Goal: Transaction & Acquisition: Purchase product/service

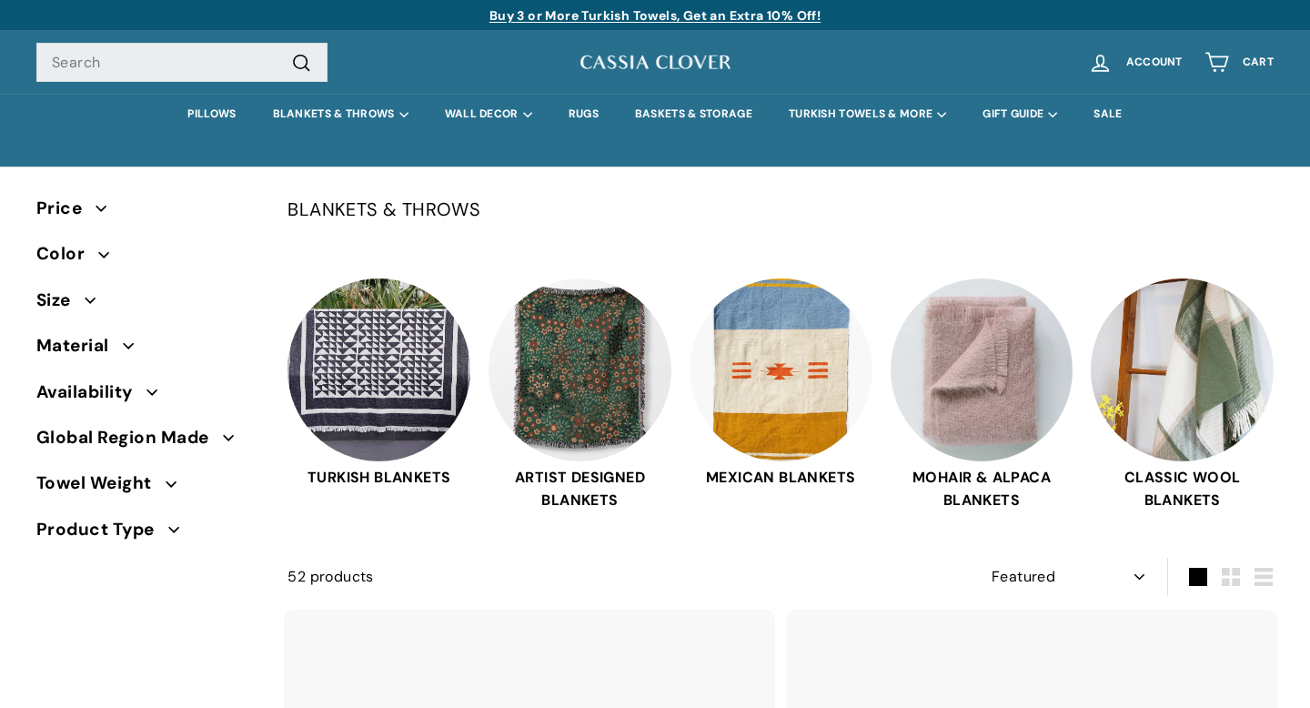
select select "manual"
click at [226, 116] on link "PILLOWS" at bounding box center [211, 114] width 85 height 41
click at [211, 121] on link "PILLOWS" at bounding box center [211, 114] width 85 height 41
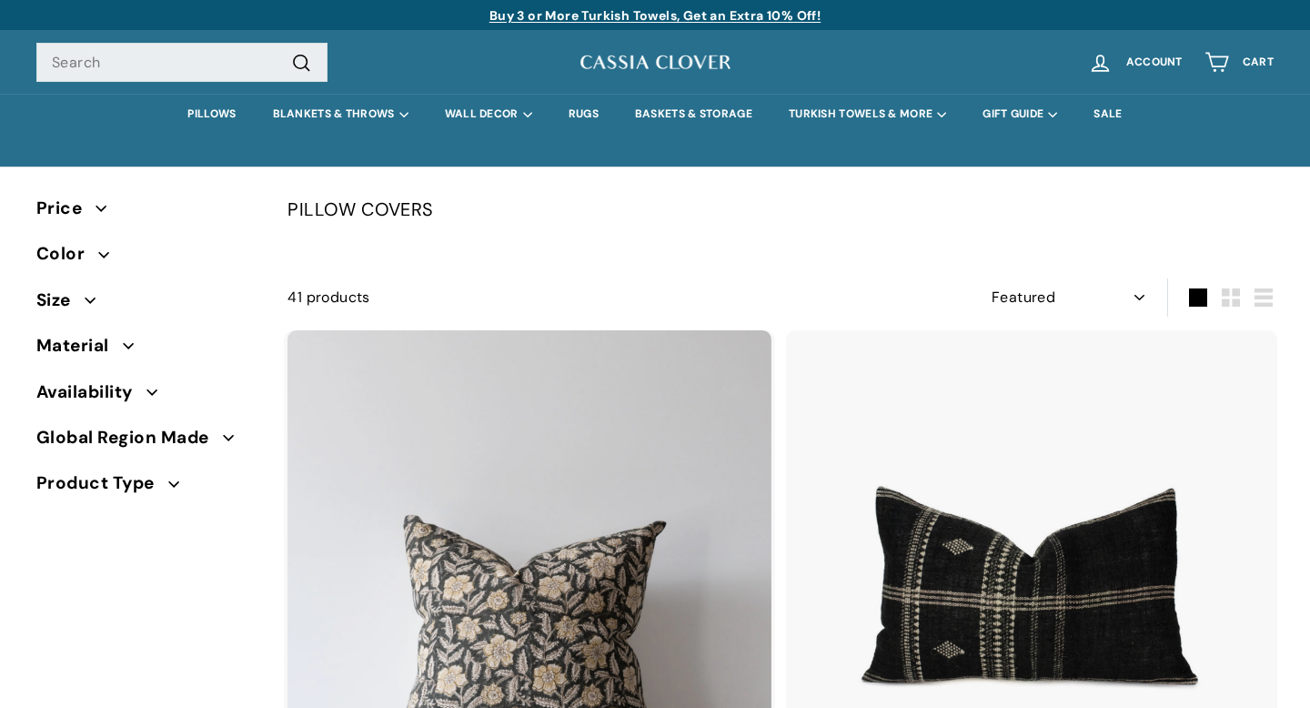
select select "manual"
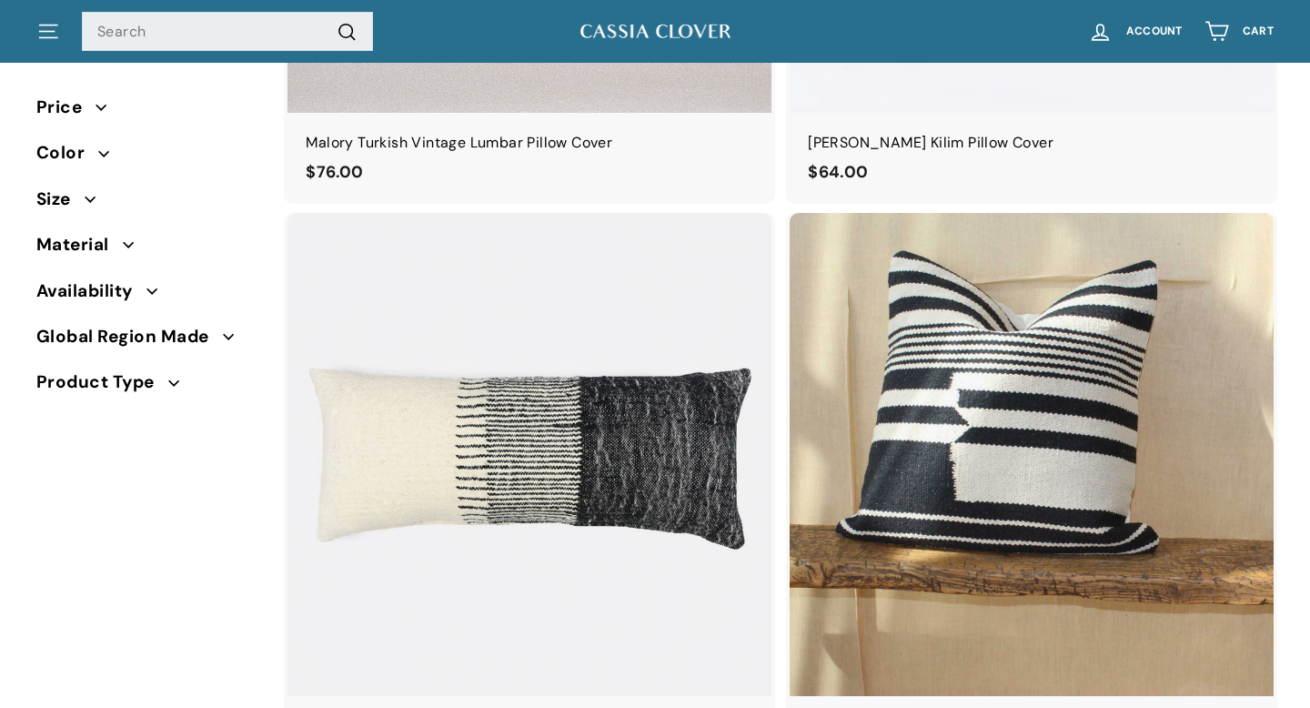
scroll to position [3034, 0]
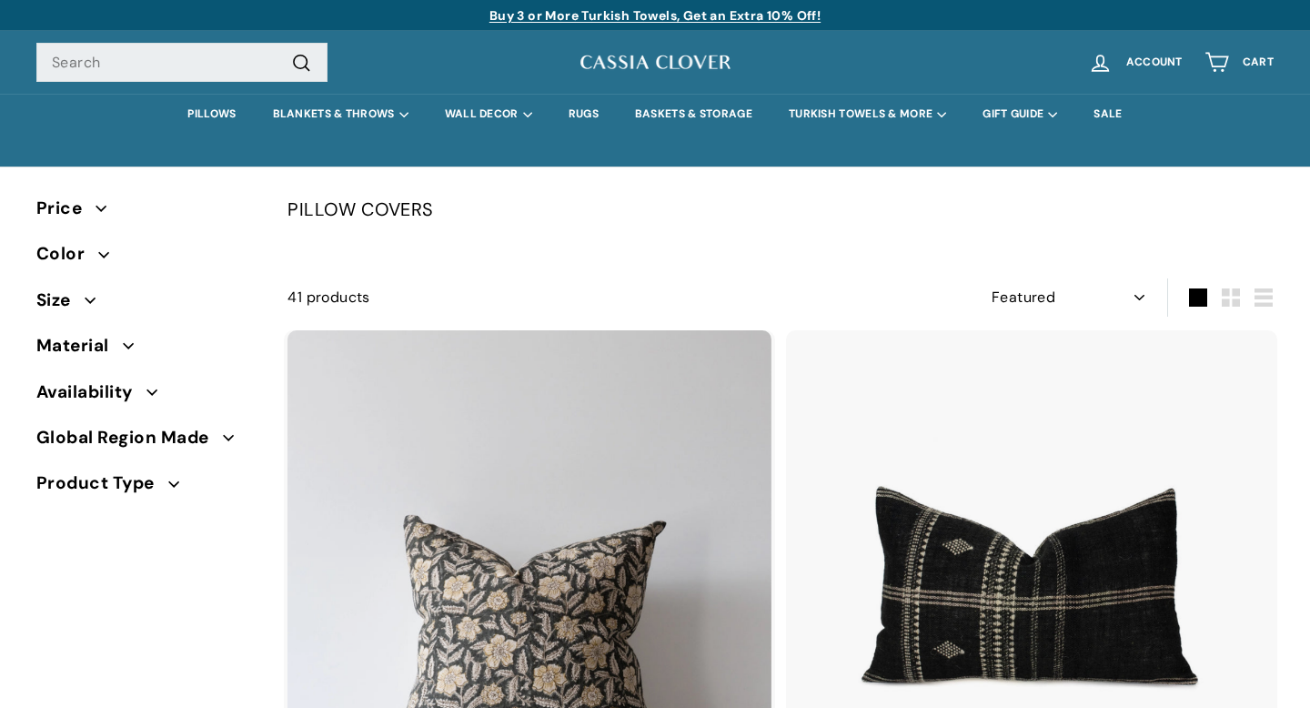
select select "manual"
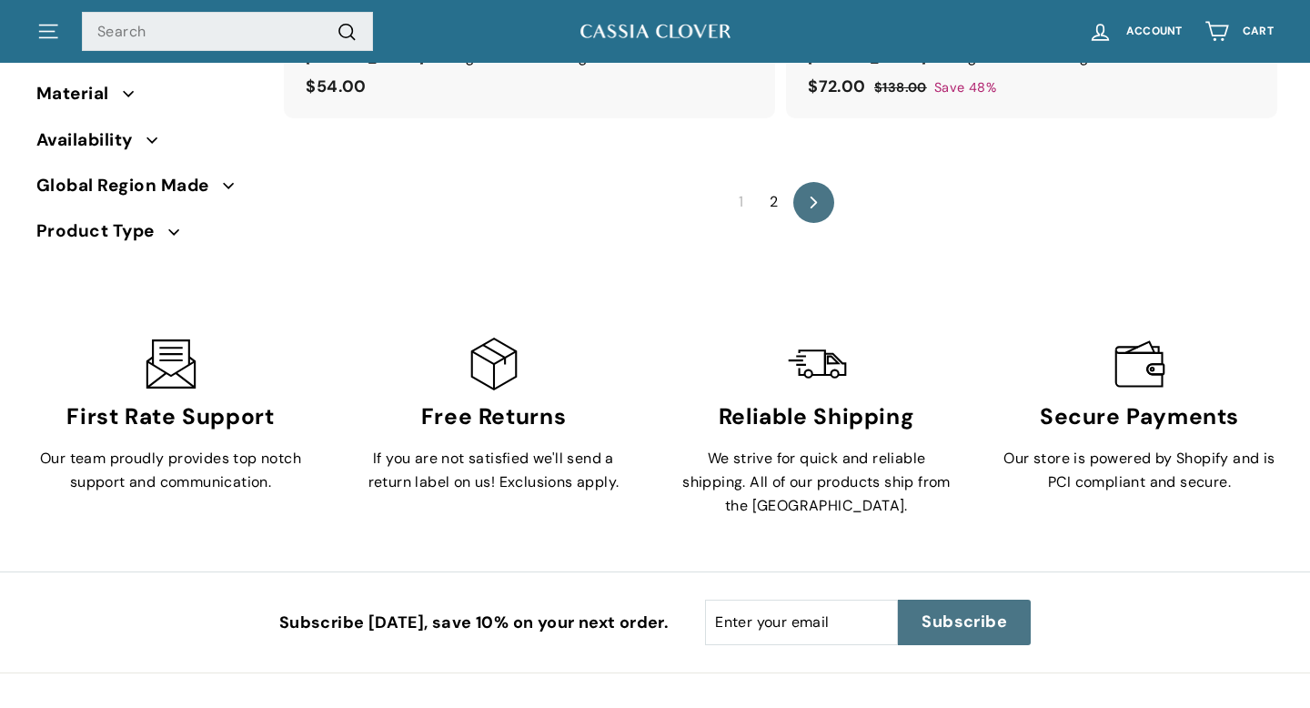
scroll to position [11959, 0]
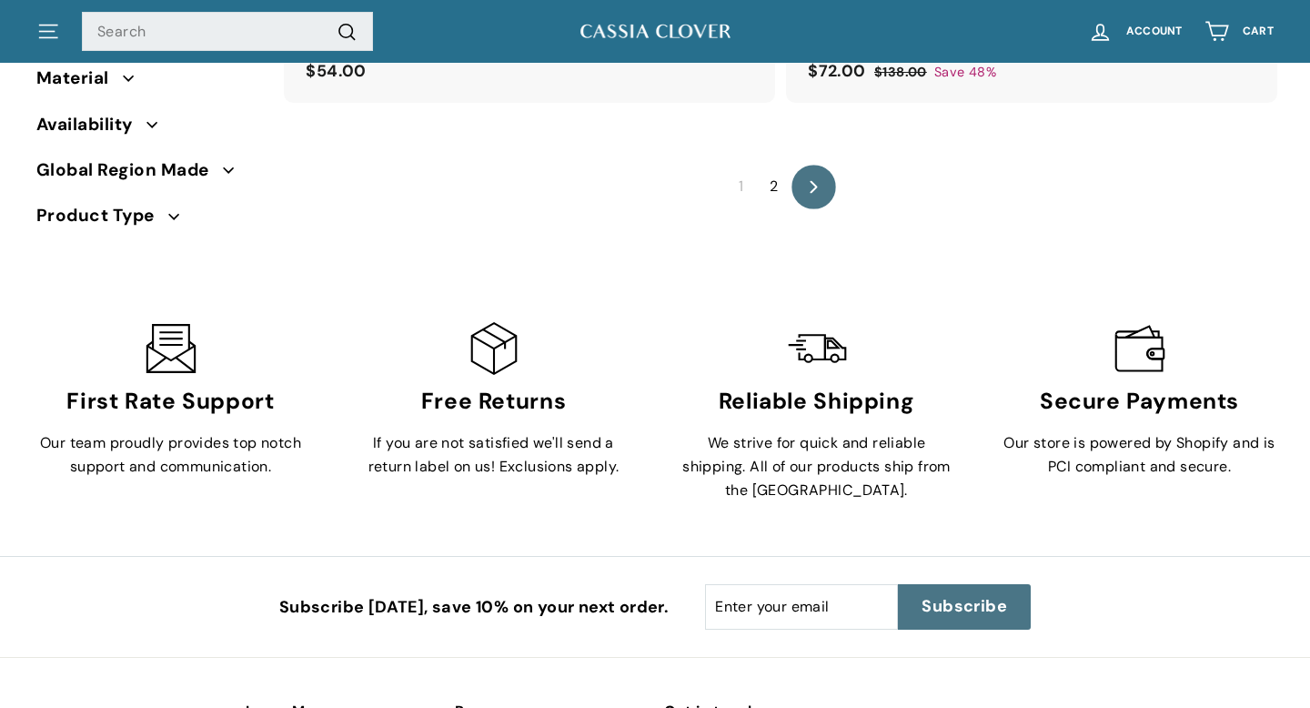
click at [819, 180] on icon "icon-chevron" at bounding box center [813, 186] width 13 height 13
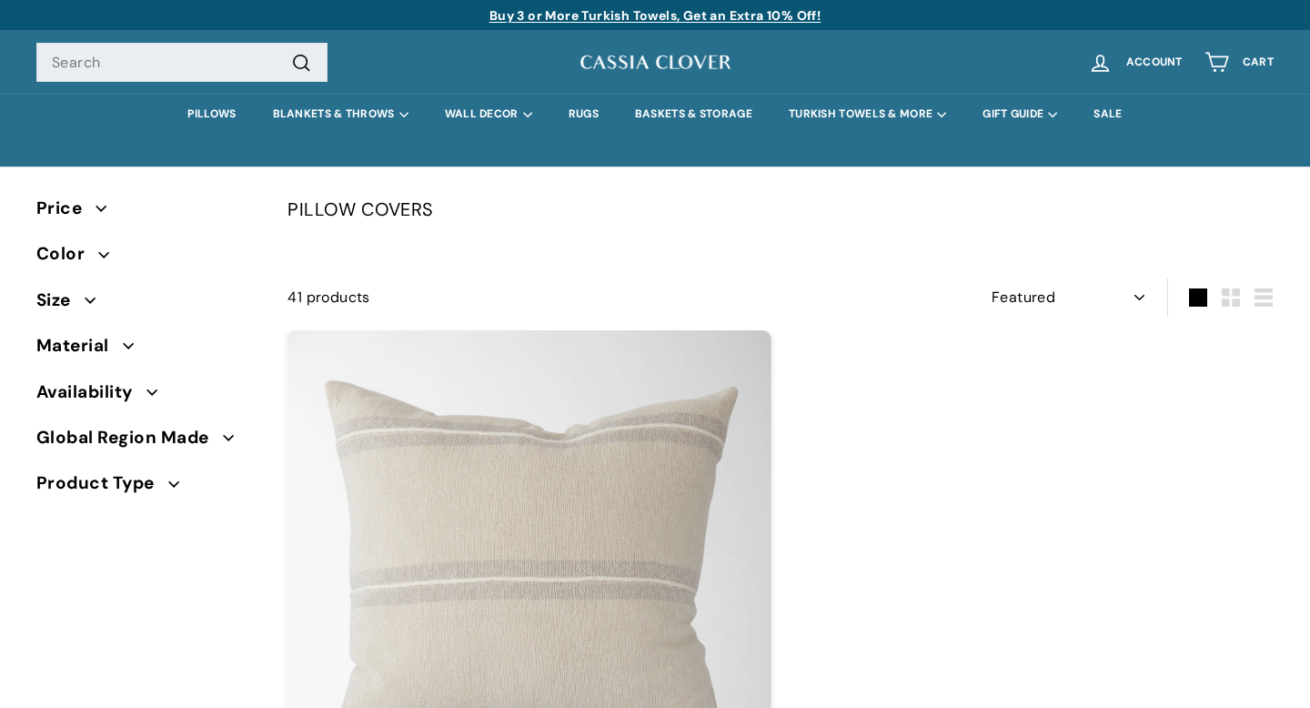
select select "manual"
click at [191, 108] on link "PILLOWS" at bounding box center [211, 114] width 85 height 41
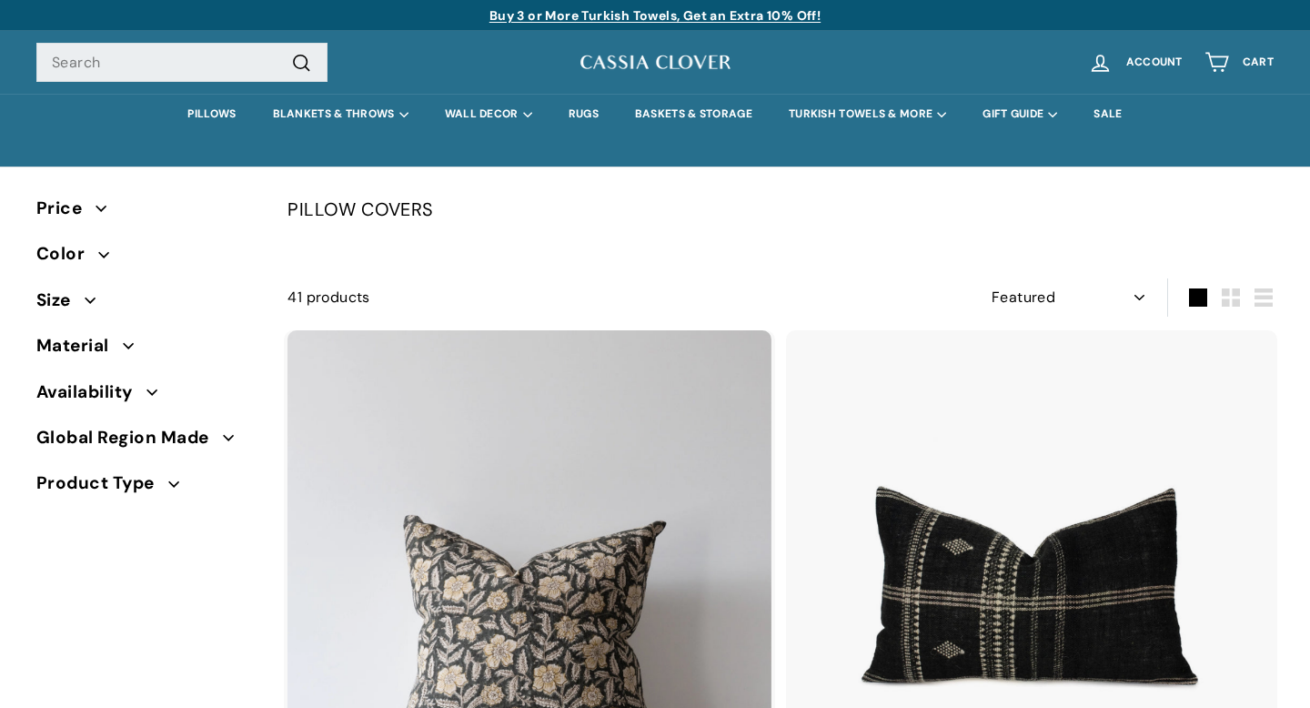
select select "manual"
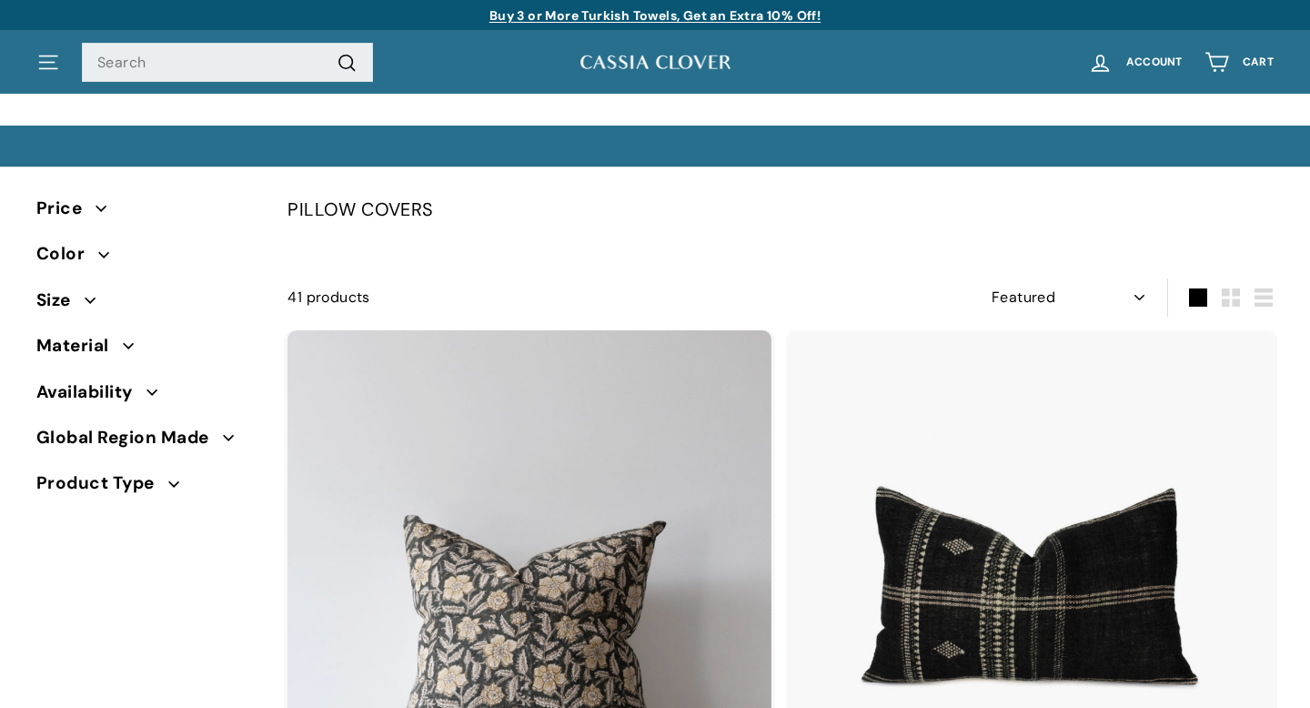
scroll to position [259, 0]
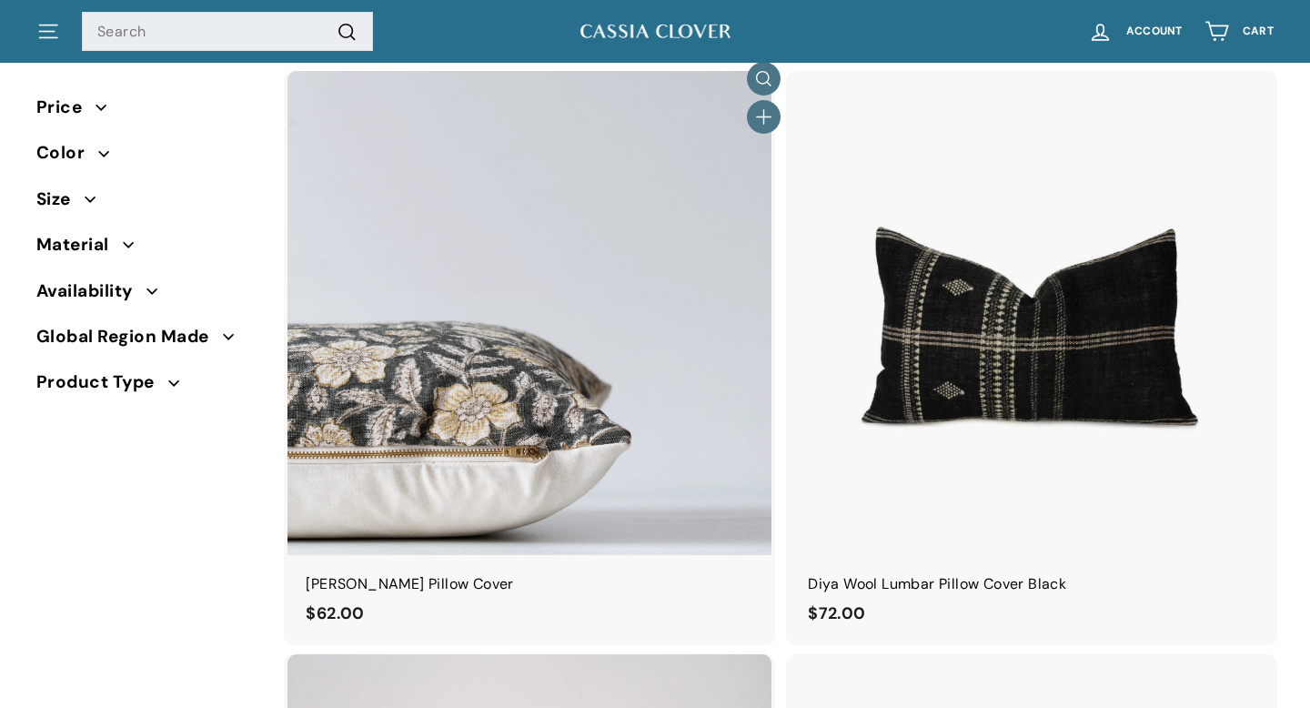
click at [454, 324] on img at bounding box center [529, 313] width 484 height 484
